Goal: Complete application form

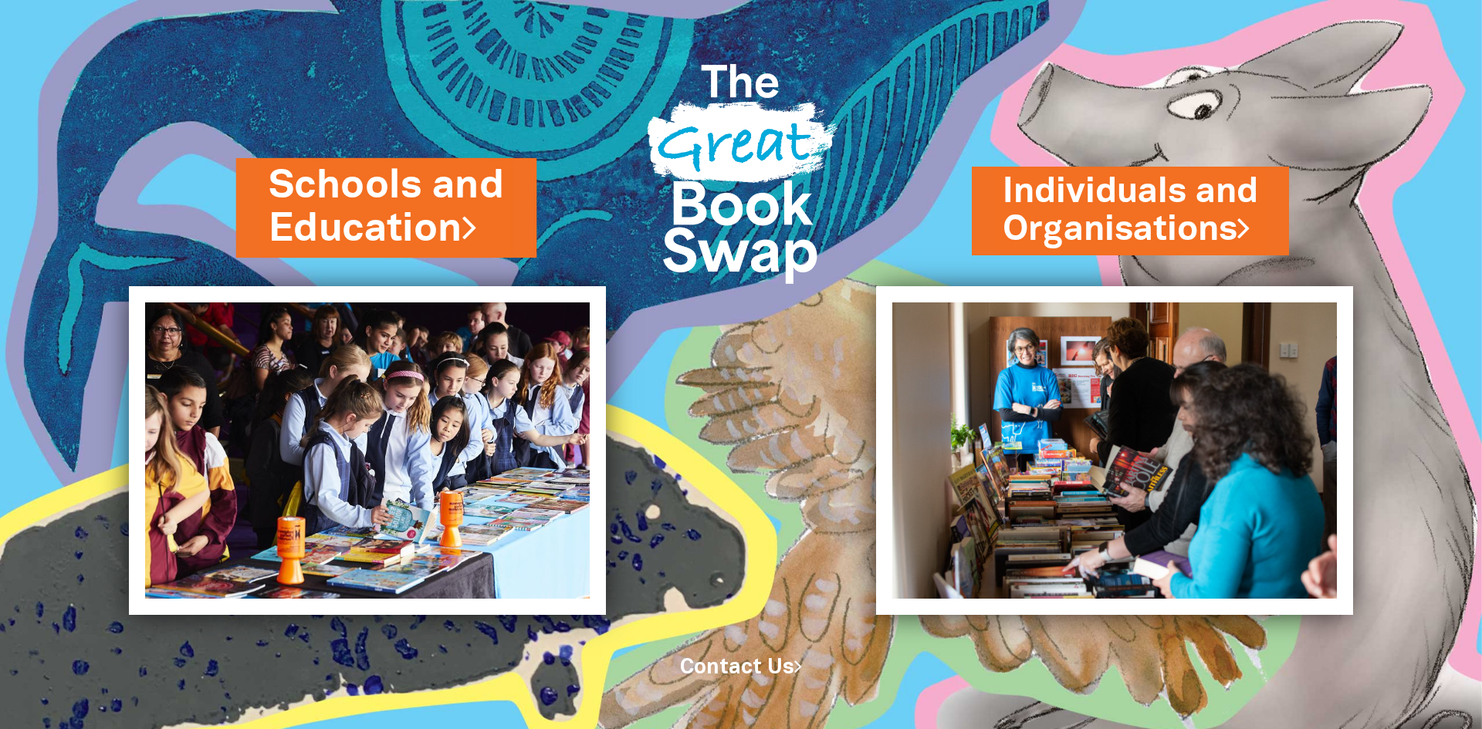
click at [412, 215] on link "Schools and Education" at bounding box center [387, 207] width 236 height 97
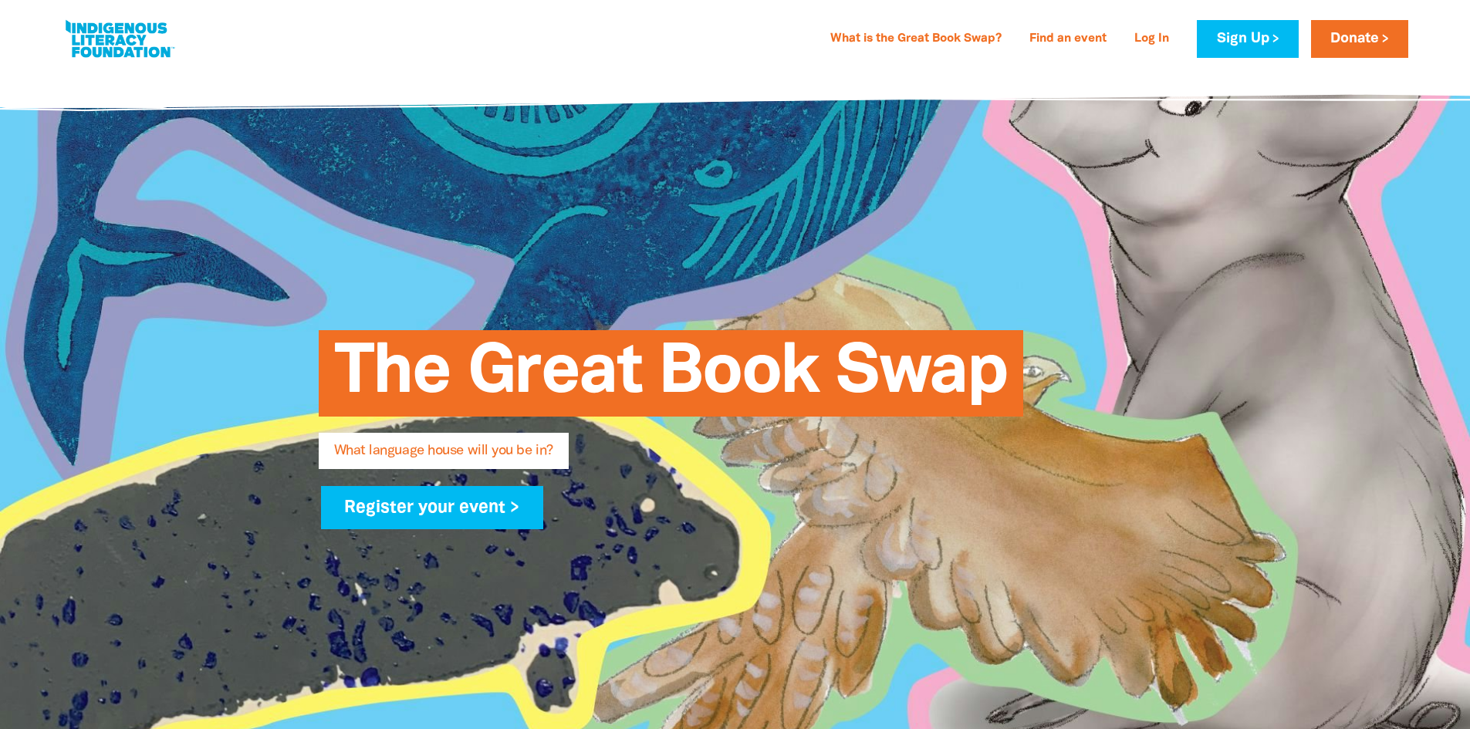
type input "[PERSON_NAME]"
type input "Darlington"
type input "[PERSON_NAME][EMAIL_ADDRESS][DOMAIN_NAME]"
type input "[GEOGRAPHIC_DATA]"
select select "primary-school"
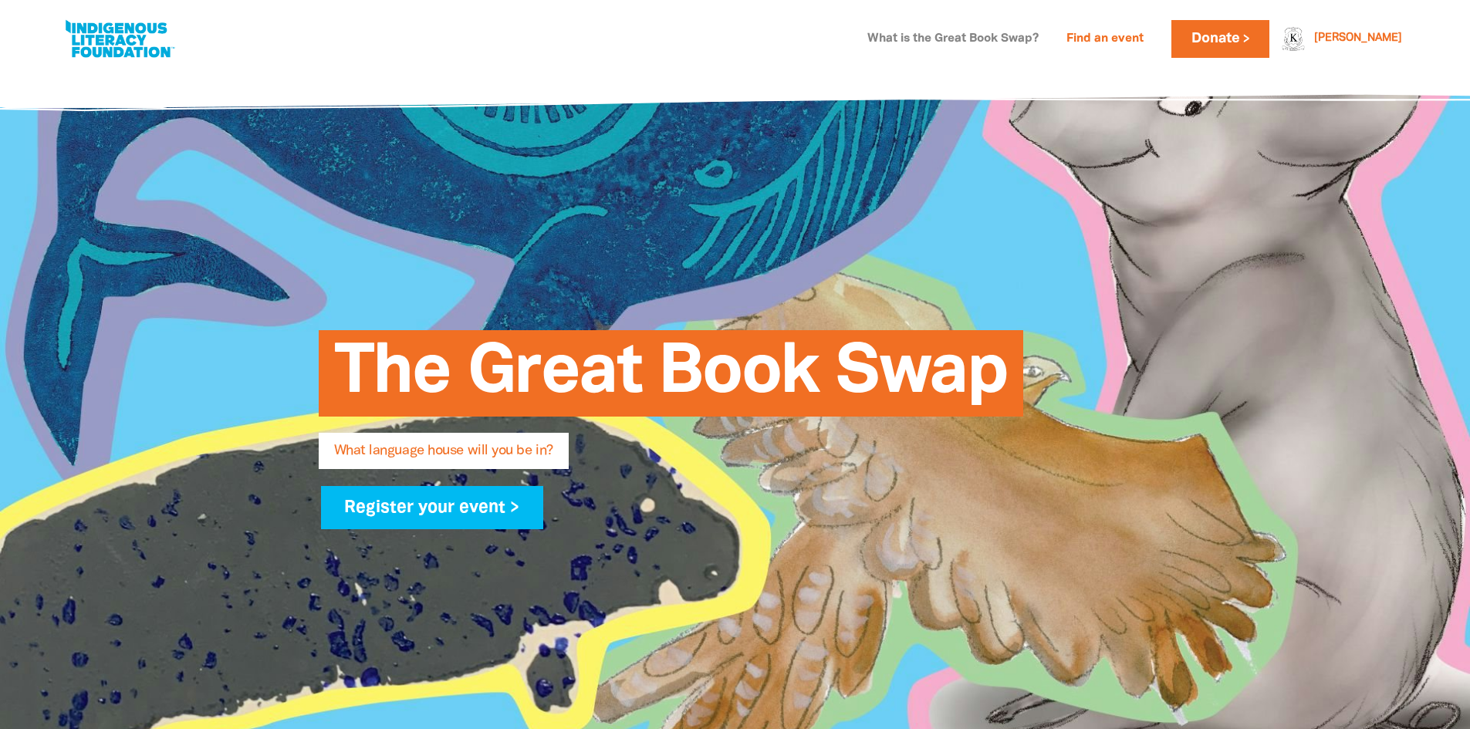
click at [1048, 44] on link "What is the Great Book Swap?" at bounding box center [953, 39] width 190 height 25
select select "primary-school"
click at [99, 26] on link at bounding box center [120, 38] width 116 height 47
click at [138, 54] on link at bounding box center [120, 38] width 116 height 47
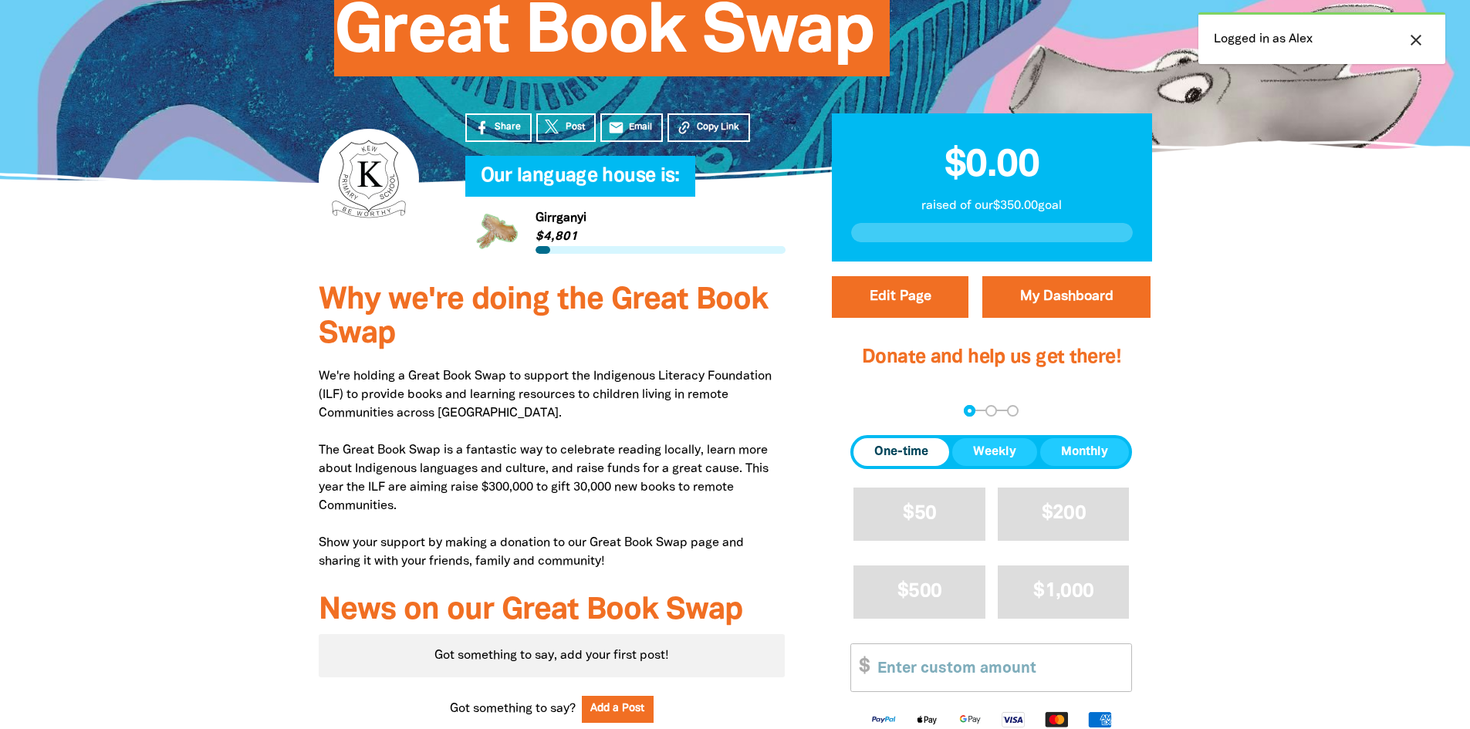
scroll to position [154, 0]
